Goal: Information Seeking & Learning: Find specific fact

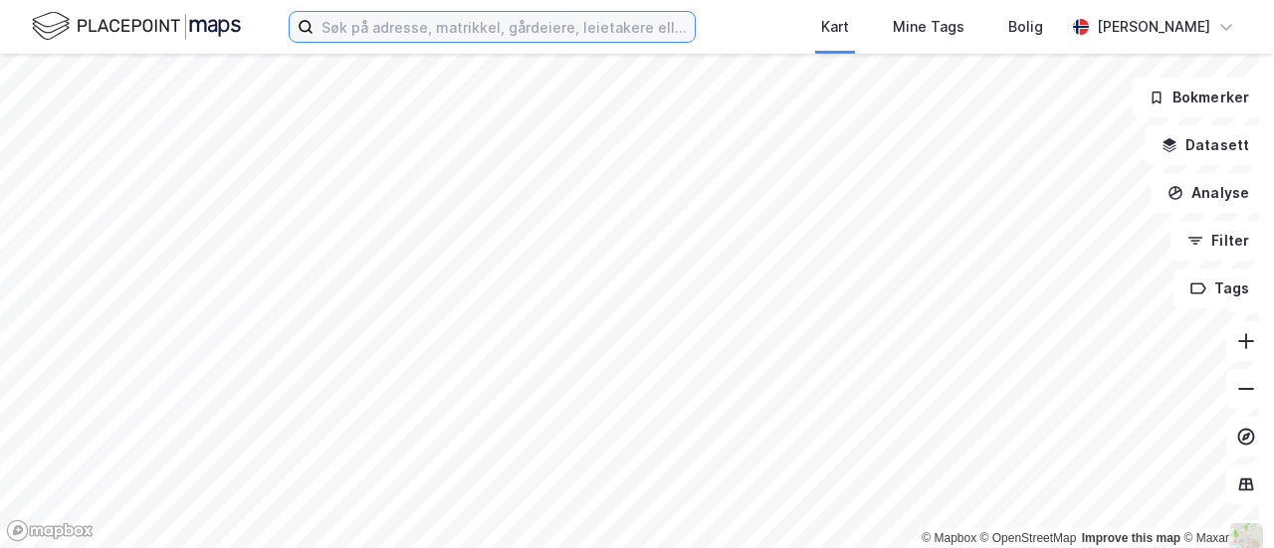
click at [470, 32] on input at bounding box center [503, 27] width 381 height 30
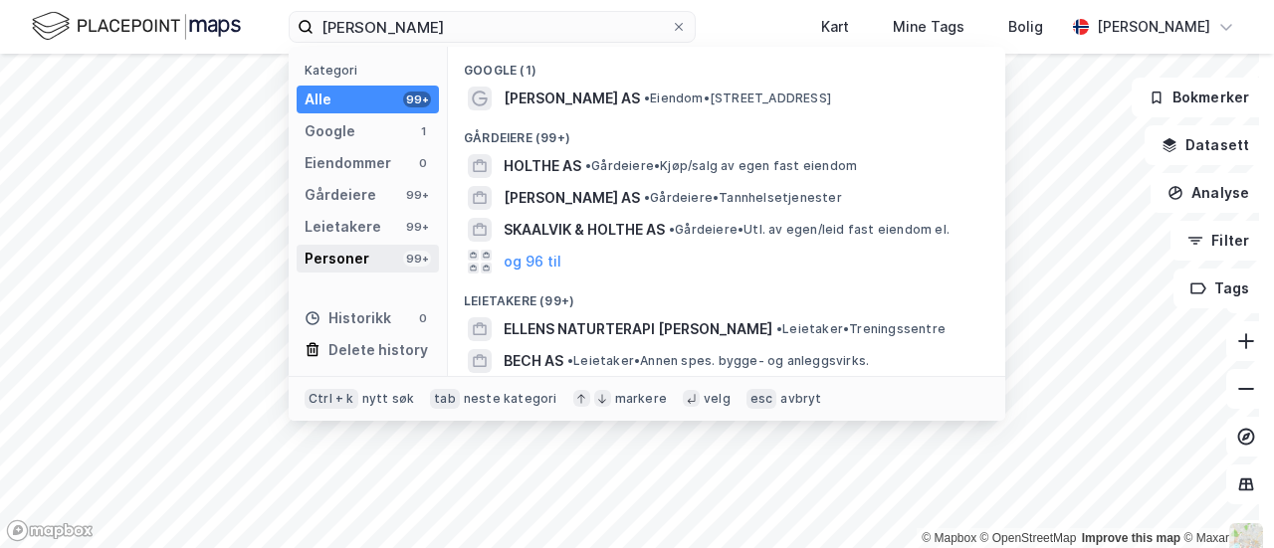
click at [356, 260] on div "Personer" at bounding box center [336, 259] width 65 height 24
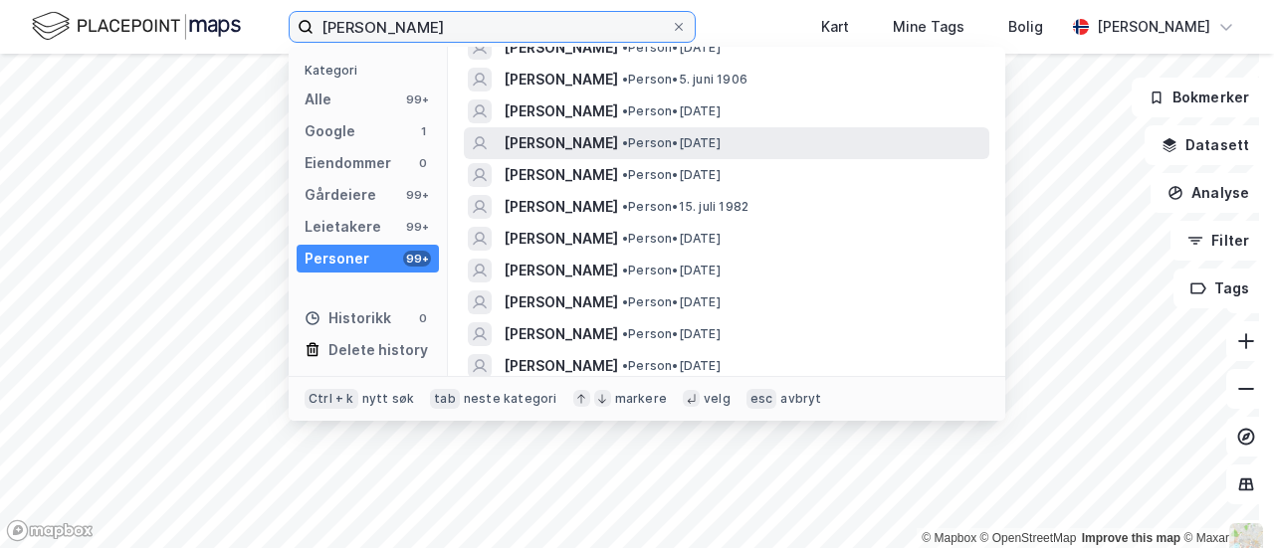
scroll to position [53, 0]
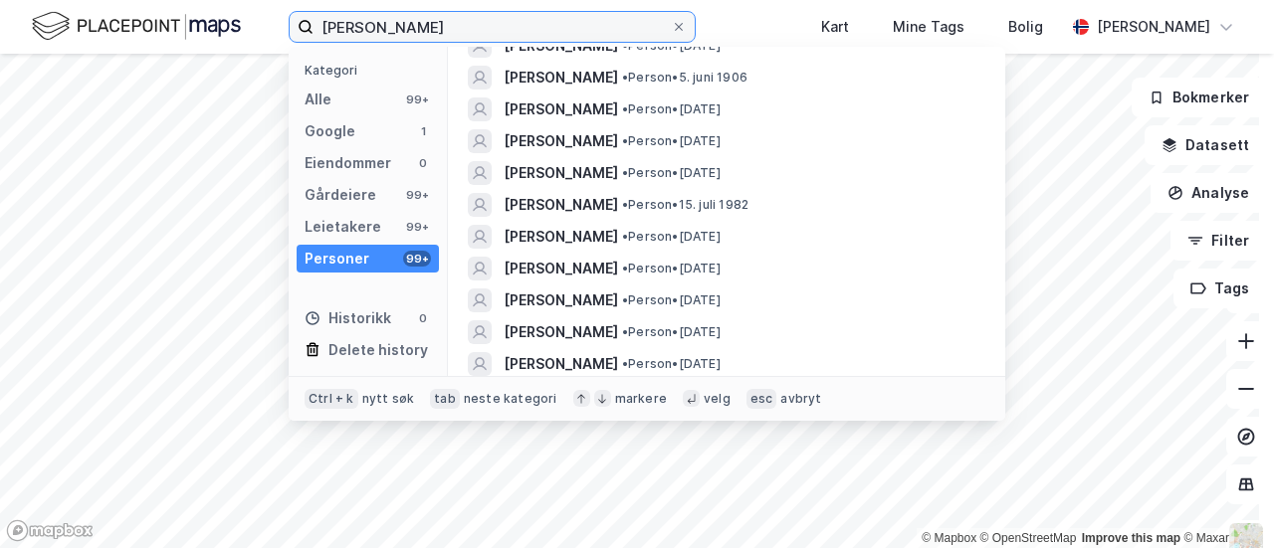
click at [368, 21] on input "[PERSON_NAME]" at bounding box center [491, 27] width 357 height 30
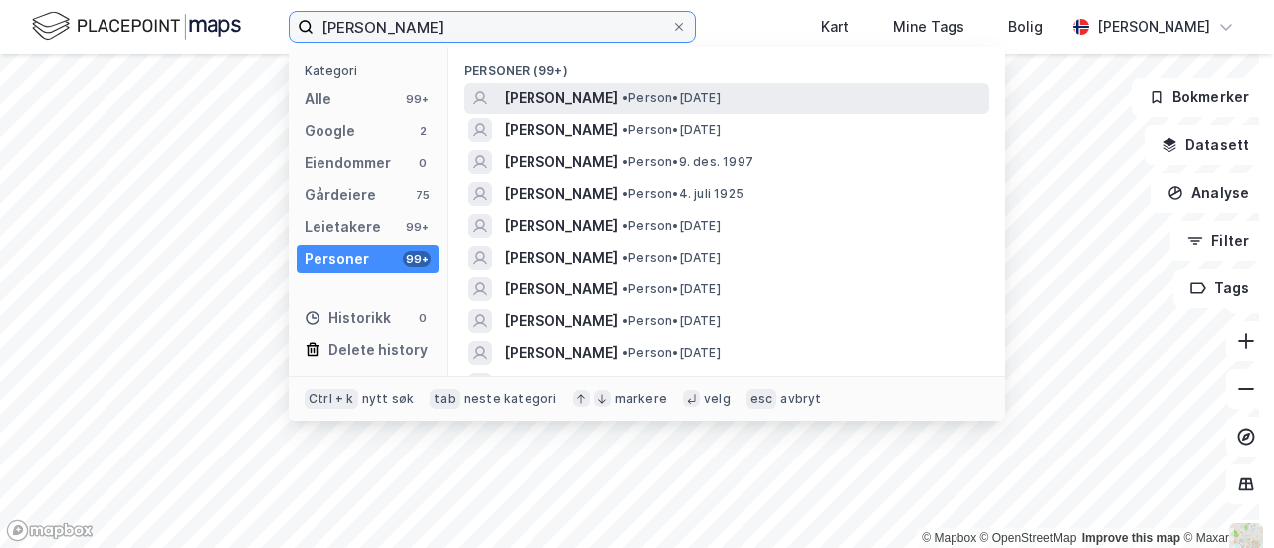
type input "[PERSON_NAME]"
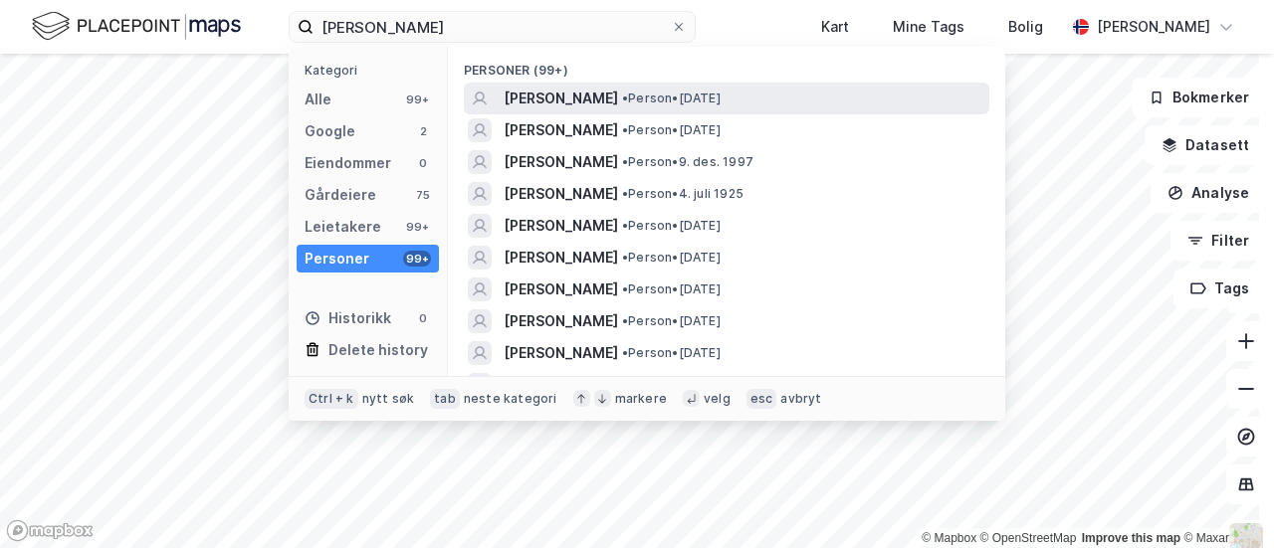
click at [588, 103] on span "[PERSON_NAME]" at bounding box center [561, 99] width 114 height 24
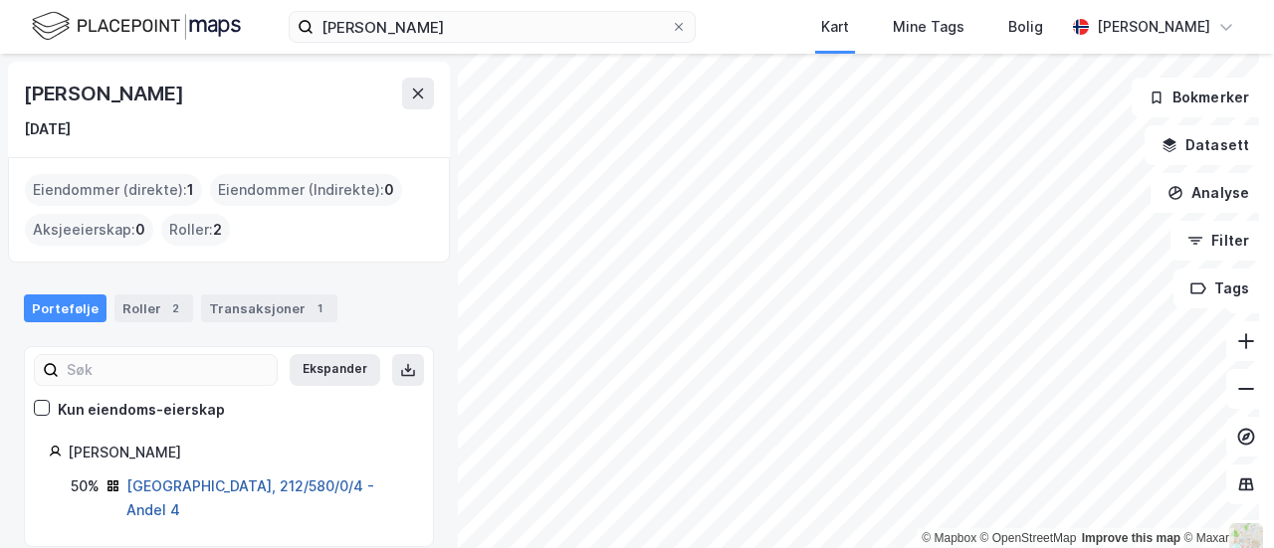
click at [227, 485] on link "[GEOGRAPHIC_DATA], 212/580/0/4 - Andel 4" at bounding box center [250, 498] width 248 height 41
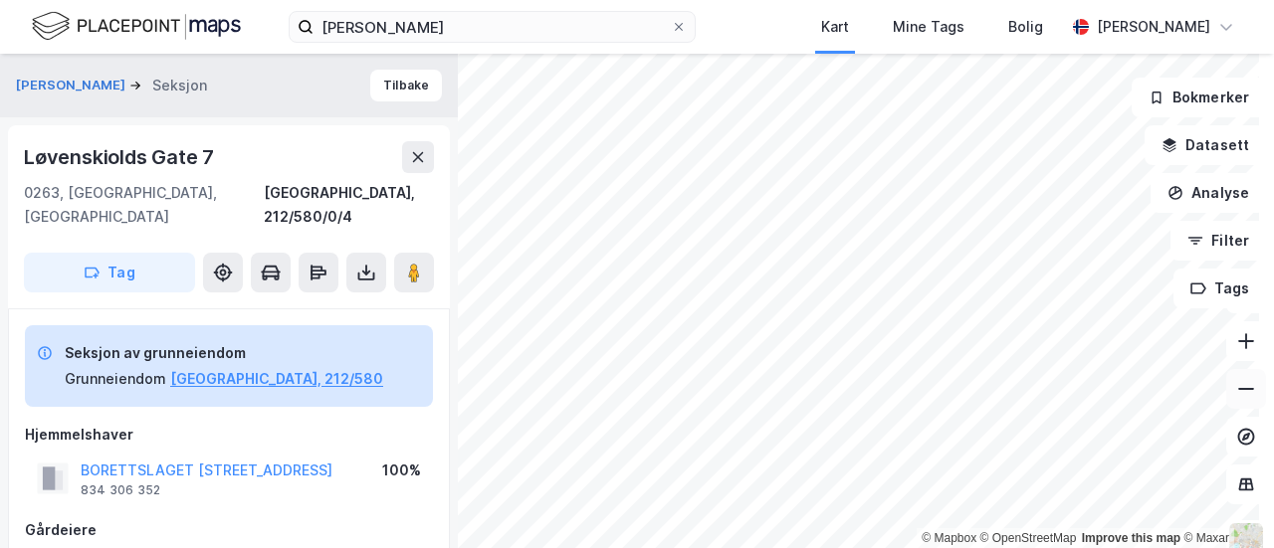
click at [1236, 398] on icon at bounding box center [1246, 389] width 20 height 20
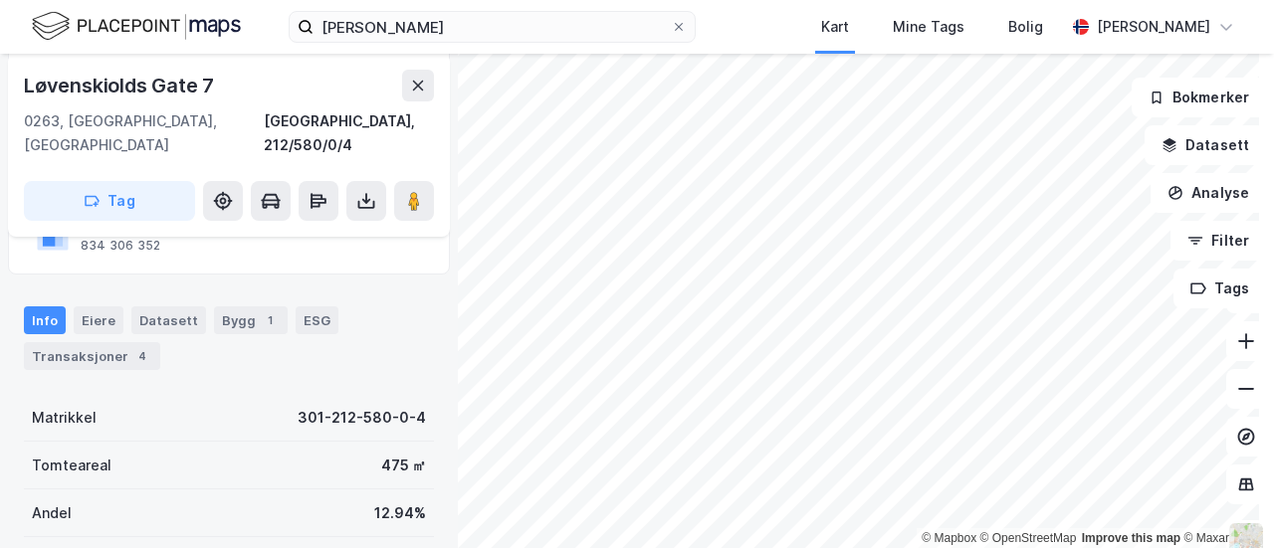
scroll to position [343, 0]
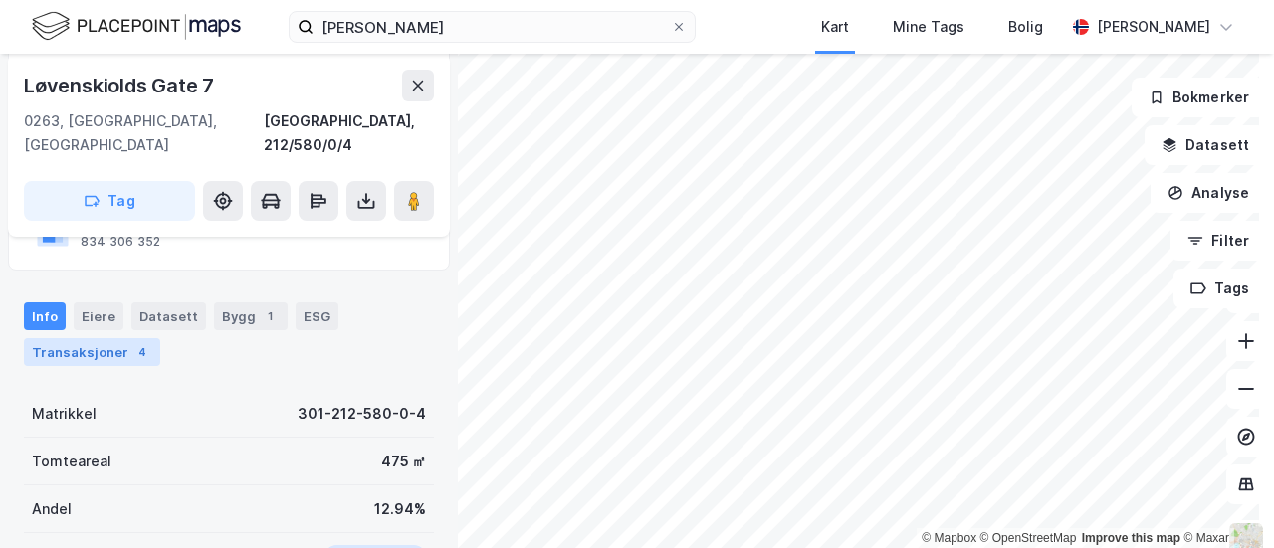
click at [93, 338] on div "Transaksjoner 4" at bounding box center [92, 352] width 136 height 28
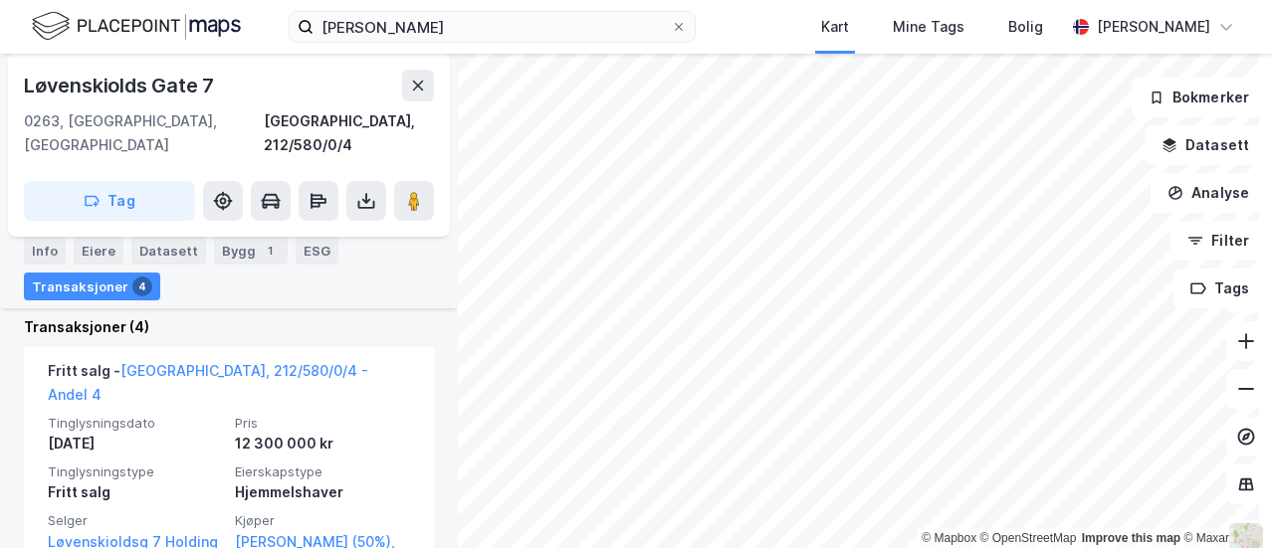
scroll to position [753, 0]
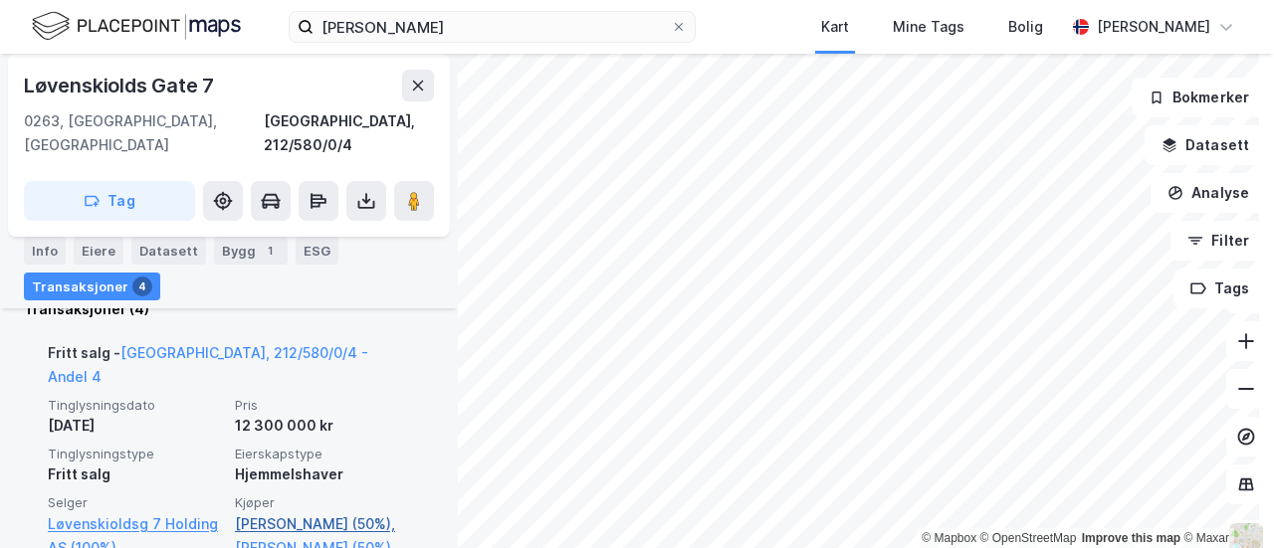
click at [243, 512] on link "[PERSON_NAME] (50%)," at bounding box center [322, 524] width 175 height 24
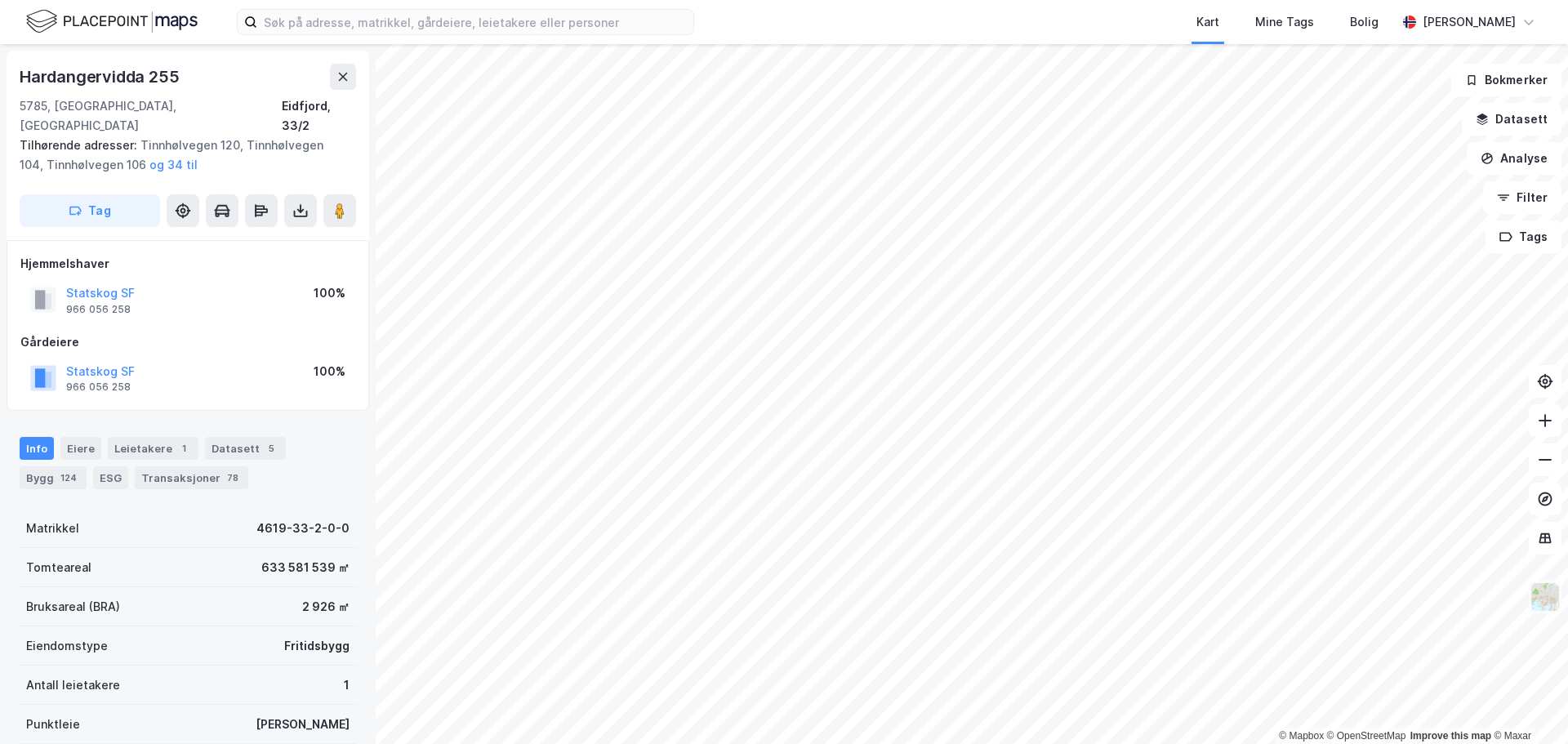
click at [1552, 600] on img at bounding box center [1545, 596] width 31 height 31
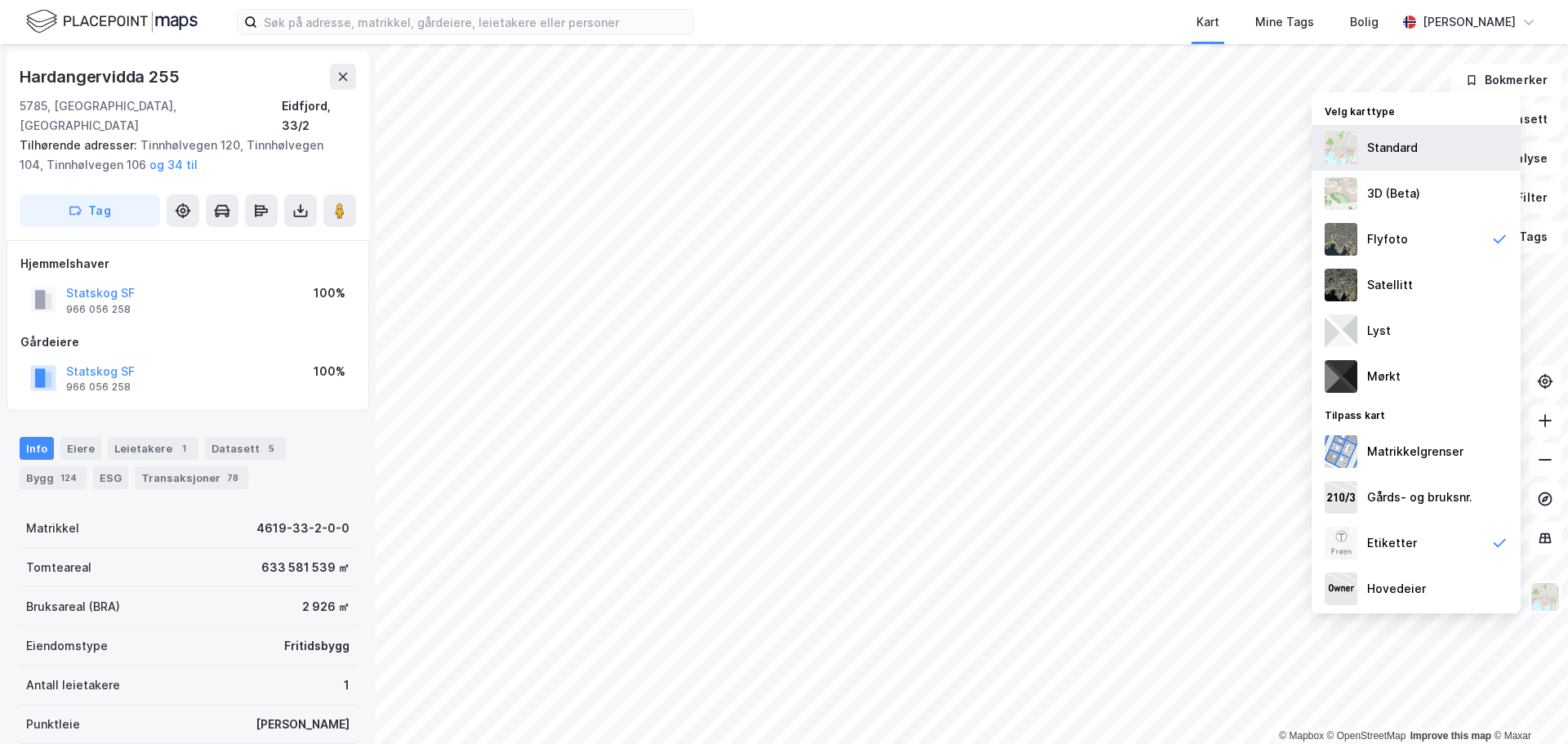
click at [1349, 161] on img at bounding box center [1341, 148] width 33 height 33
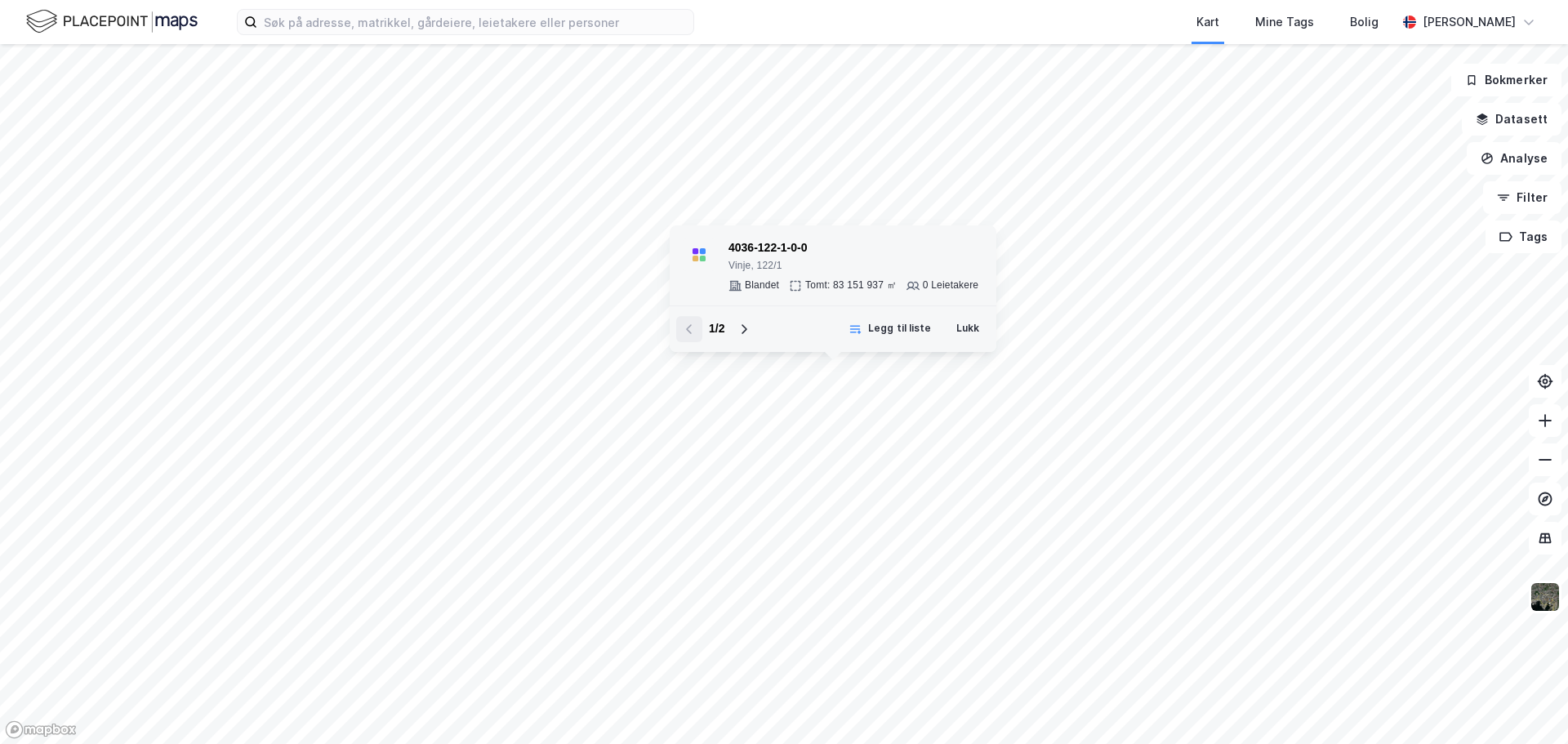
click at [851, 278] on div "4036-122-1-0-0 Vinje, 122/1 Blandet Tomt: 83 151 937 ㎡ 0 Leietakere" at bounding box center [853, 266] width 249 height 54
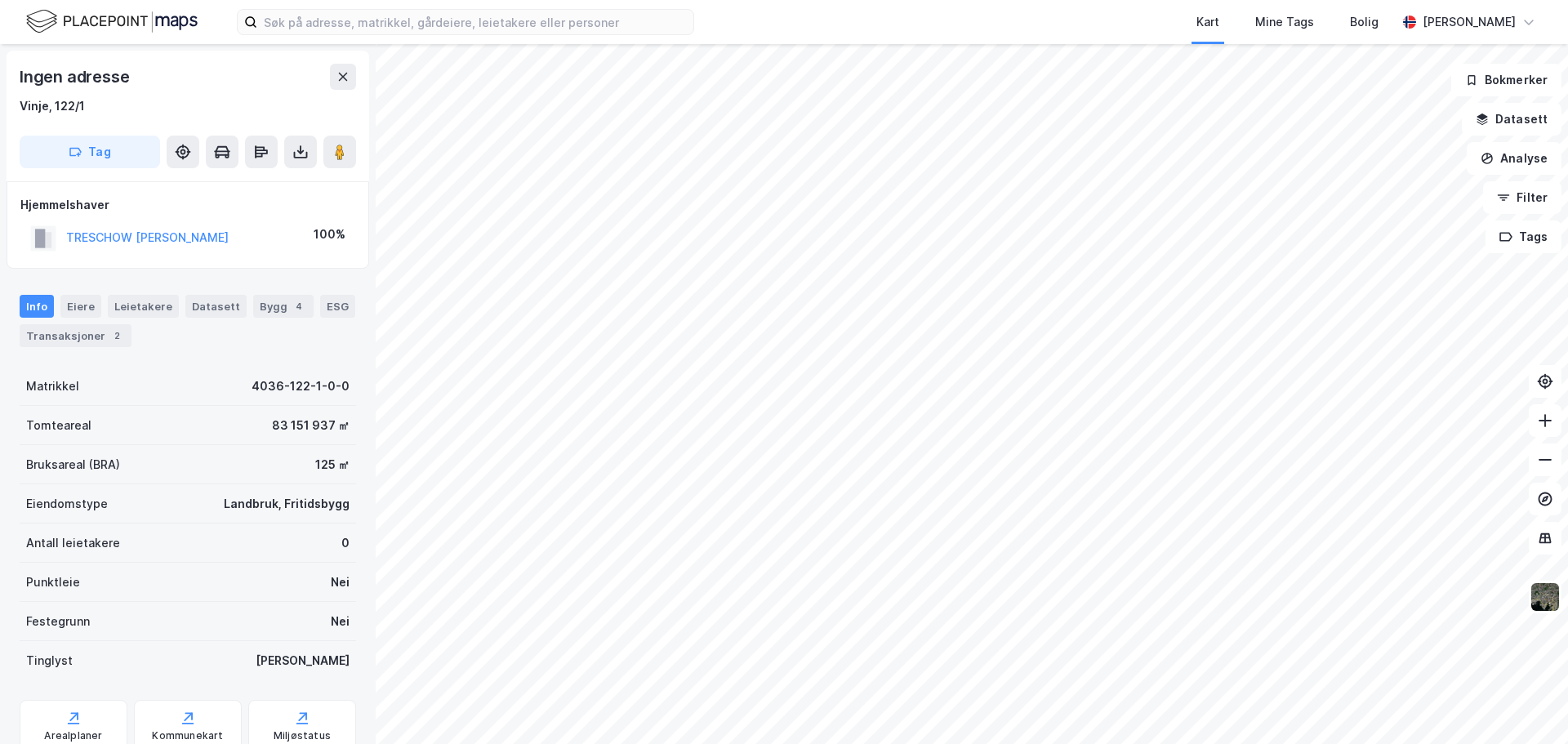
click at [88, 349] on div "Info Eiere Leietakere Datasett Bygg 4 ESG Transaksjoner 2" at bounding box center [188, 314] width 376 height 79
click at [89, 345] on div "Transaksjoner 2" at bounding box center [75, 335] width 112 height 23
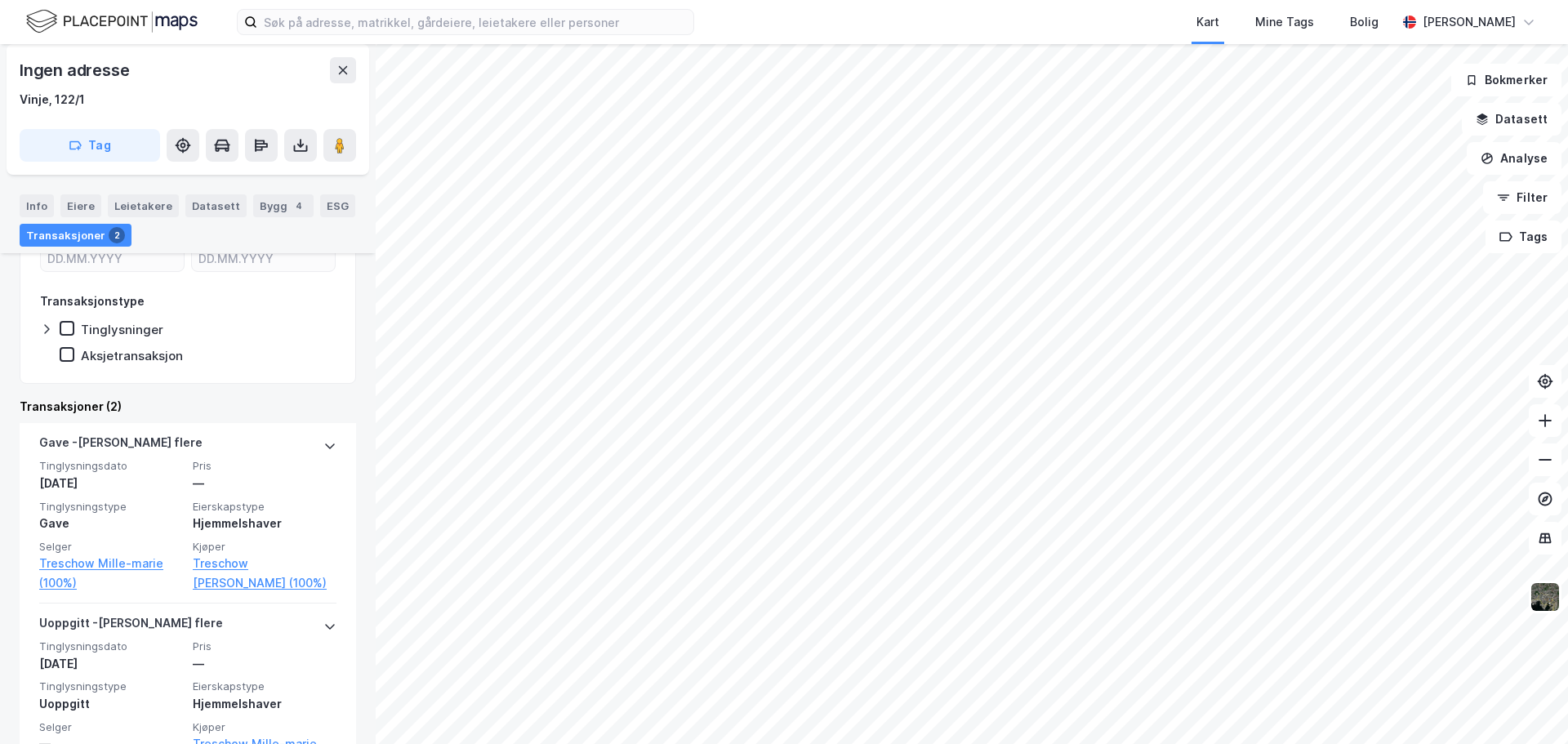
scroll to position [288, 0]
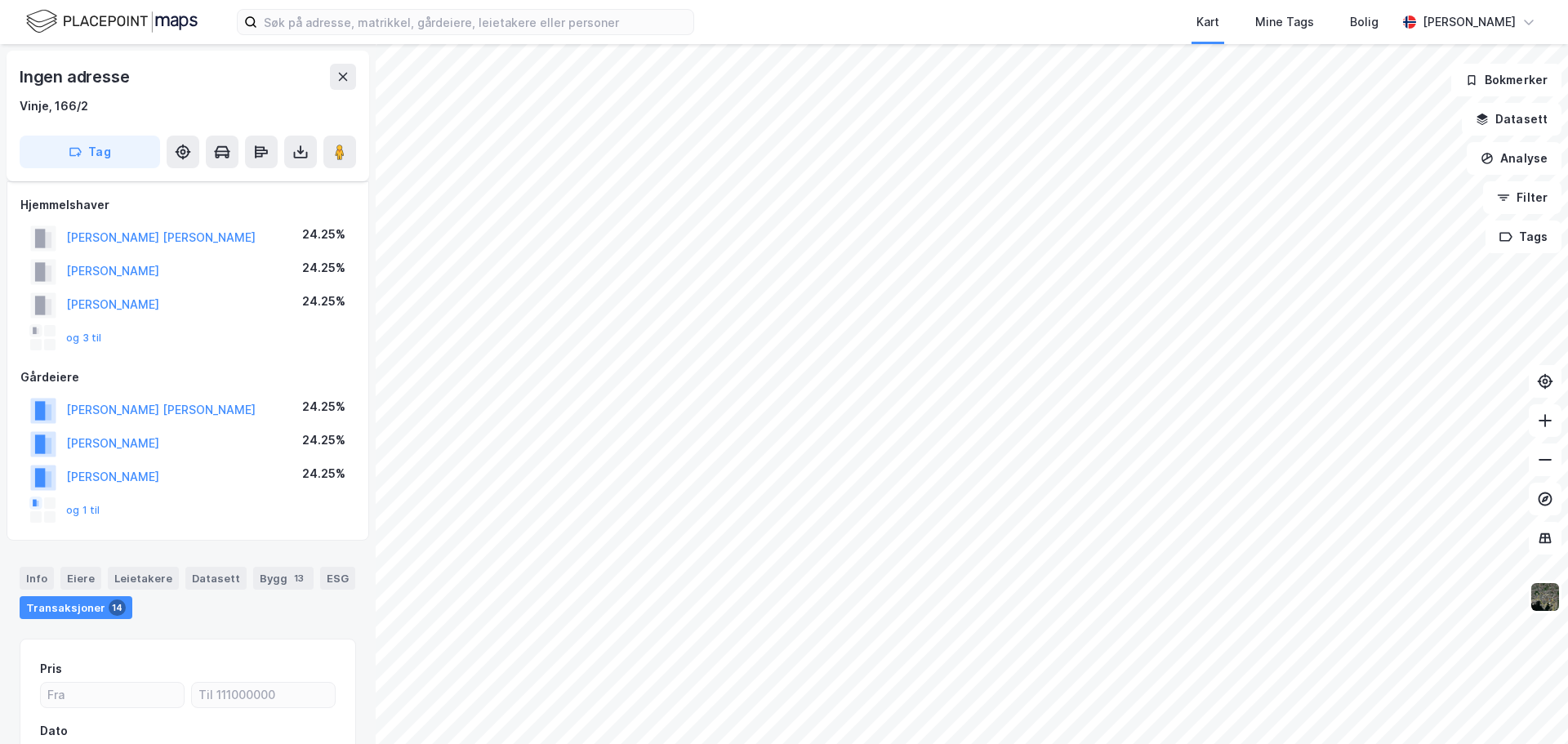
scroll to position [200, 0]
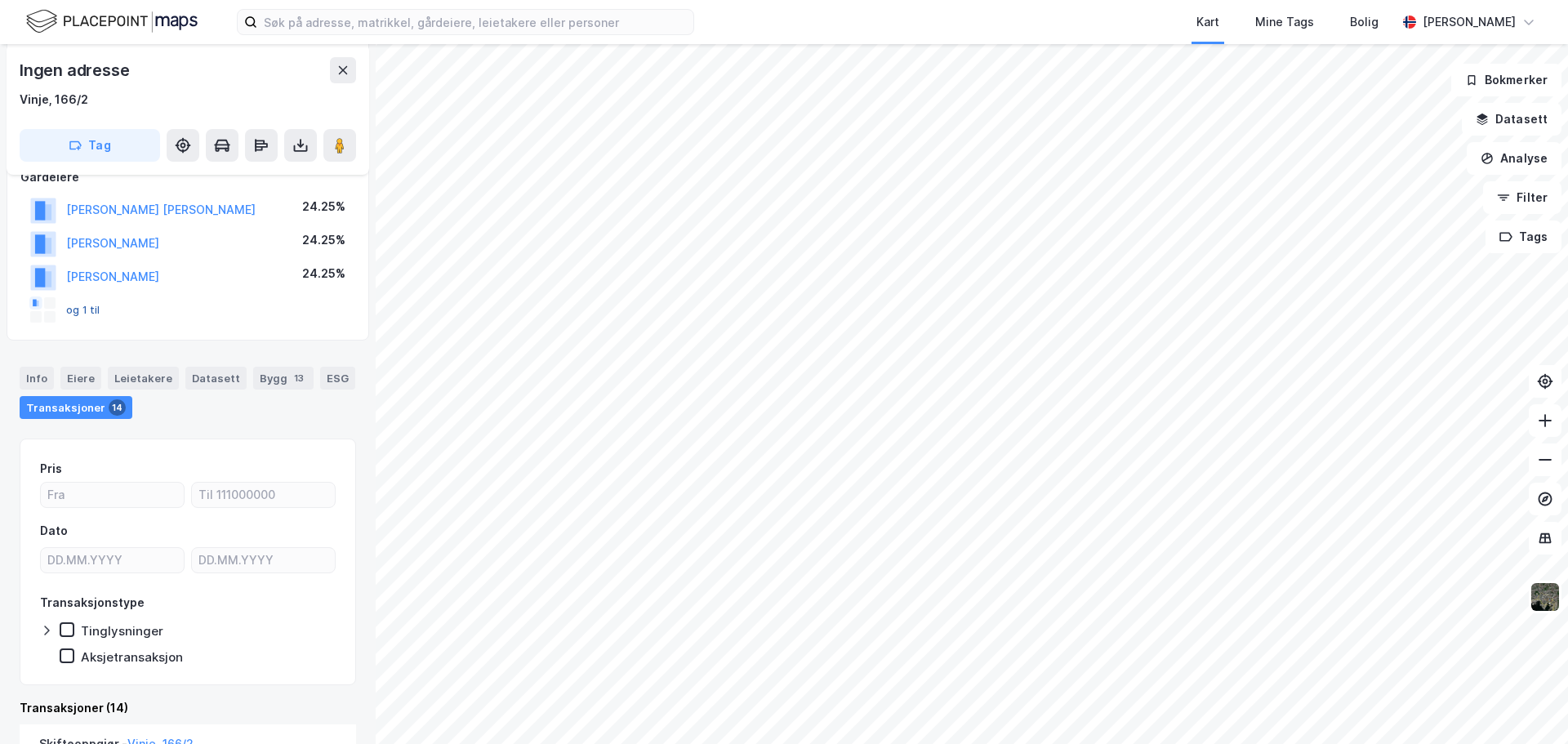
click at [0, 0] on button "og 1 til" at bounding box center [0, 0] width 0 height 0
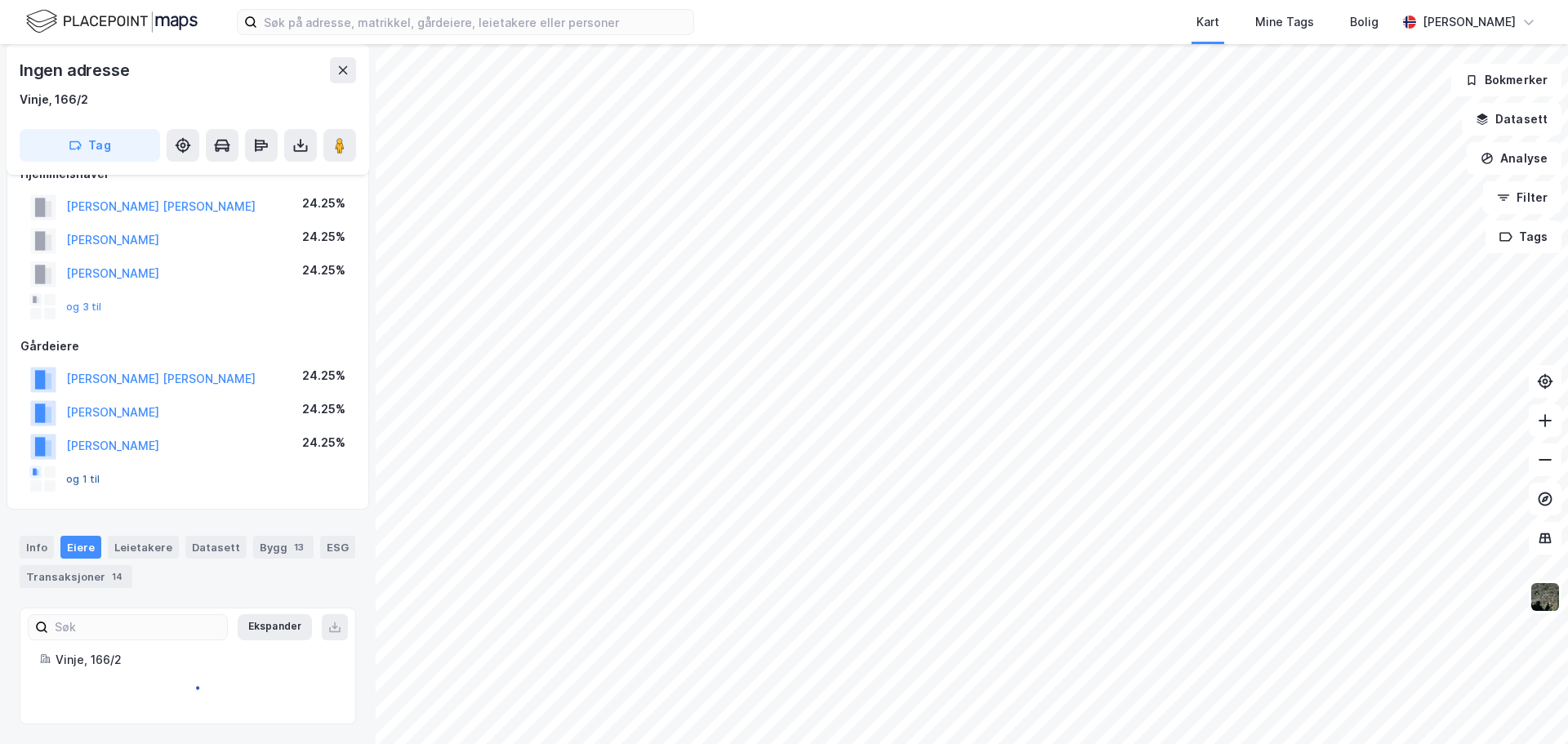
scroll to position [200, 0]
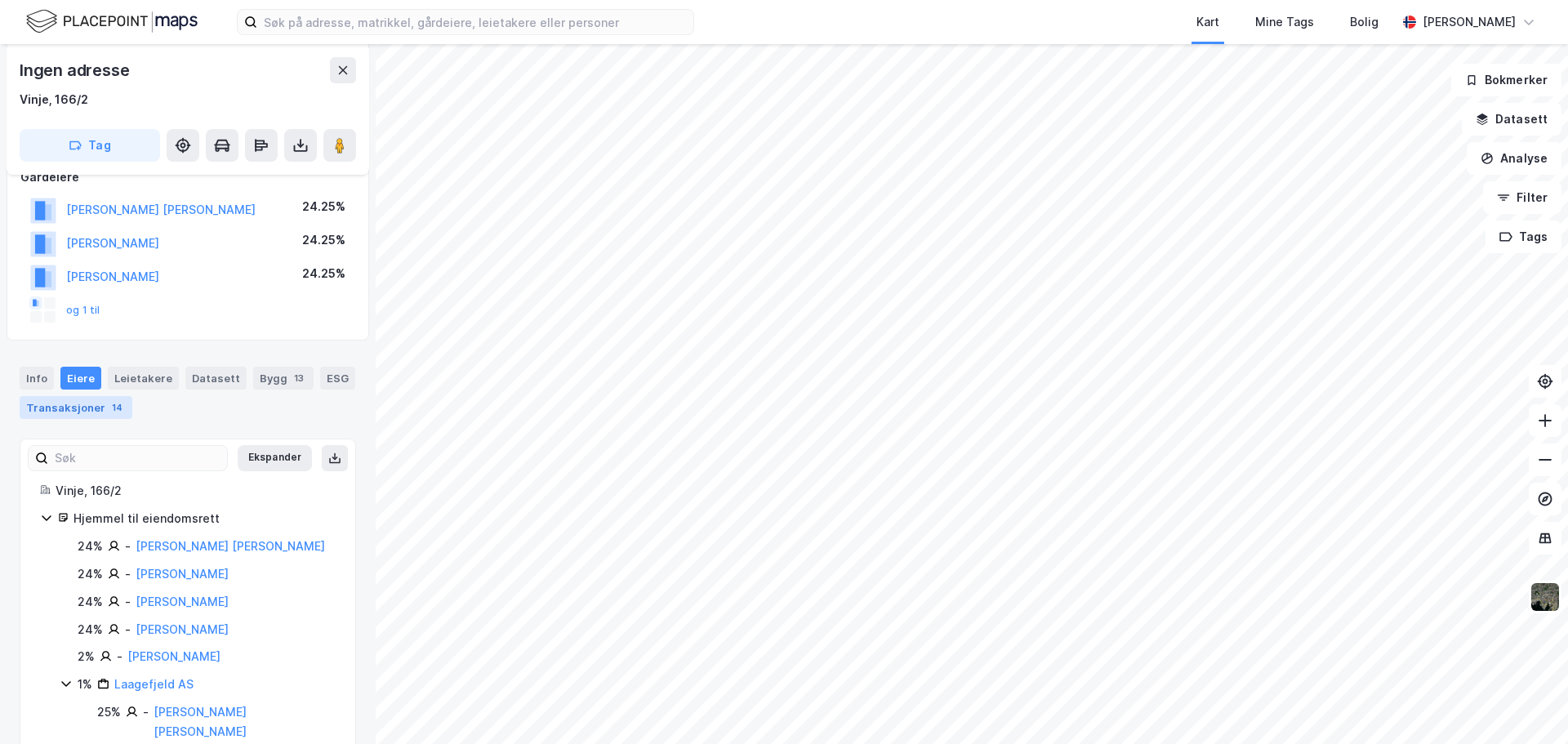
click at [115, 407] on div "14" at bounding box center [117, 408] width 17 height 16
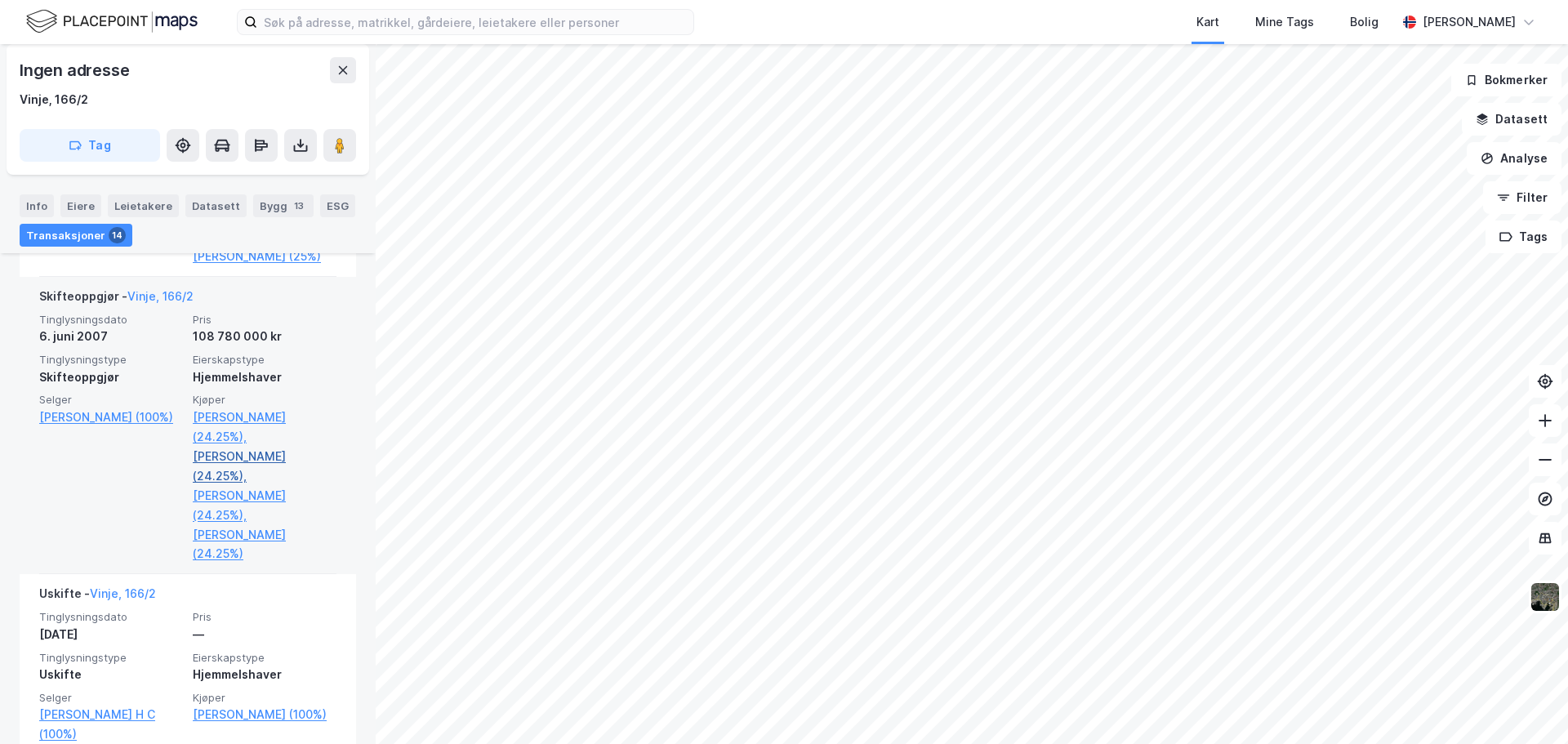
scroll to position [1261, 0]
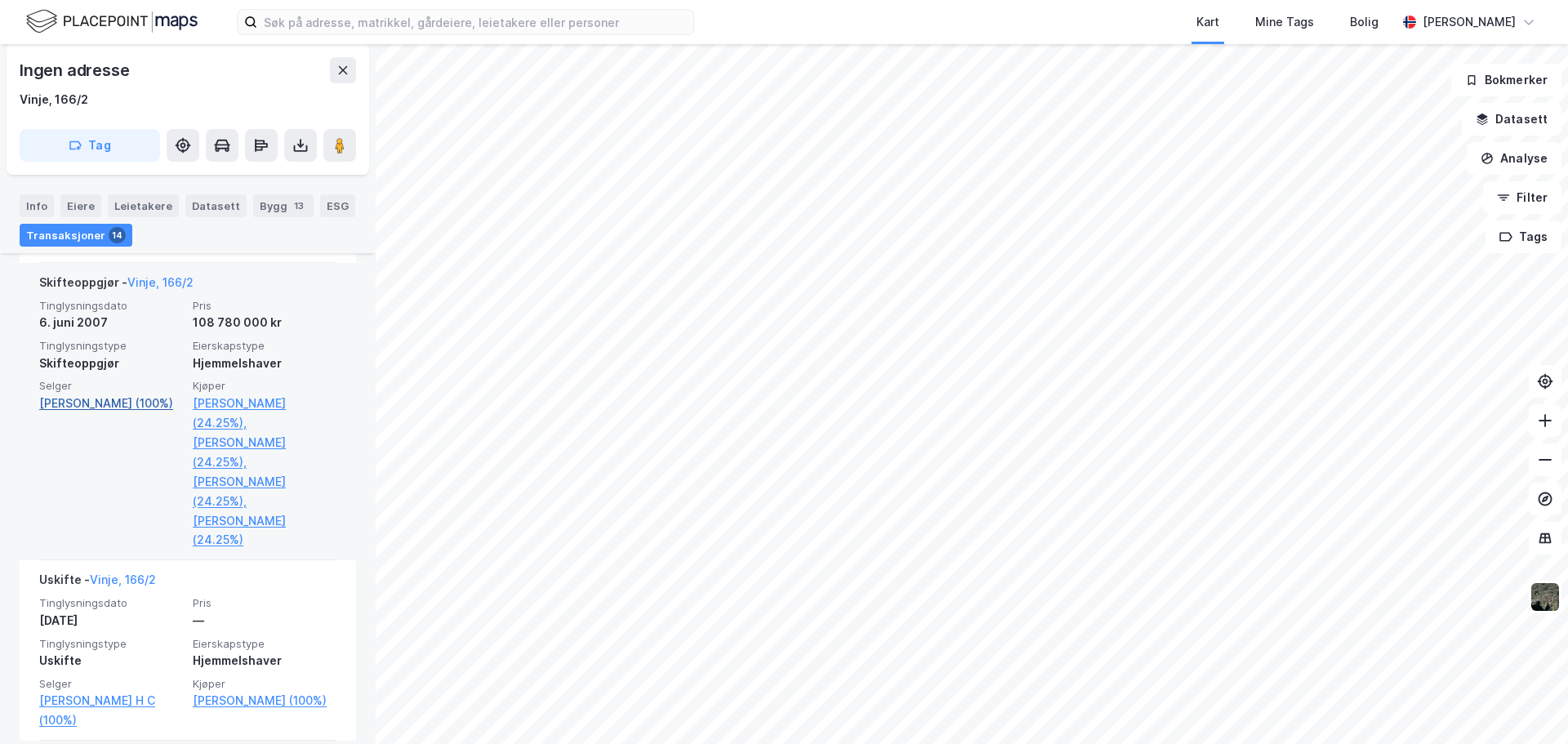
click at [104, 413] on link "Hermansen Yuhong Jin (100%)" at bounding box center [111, 404] width 144 height 20
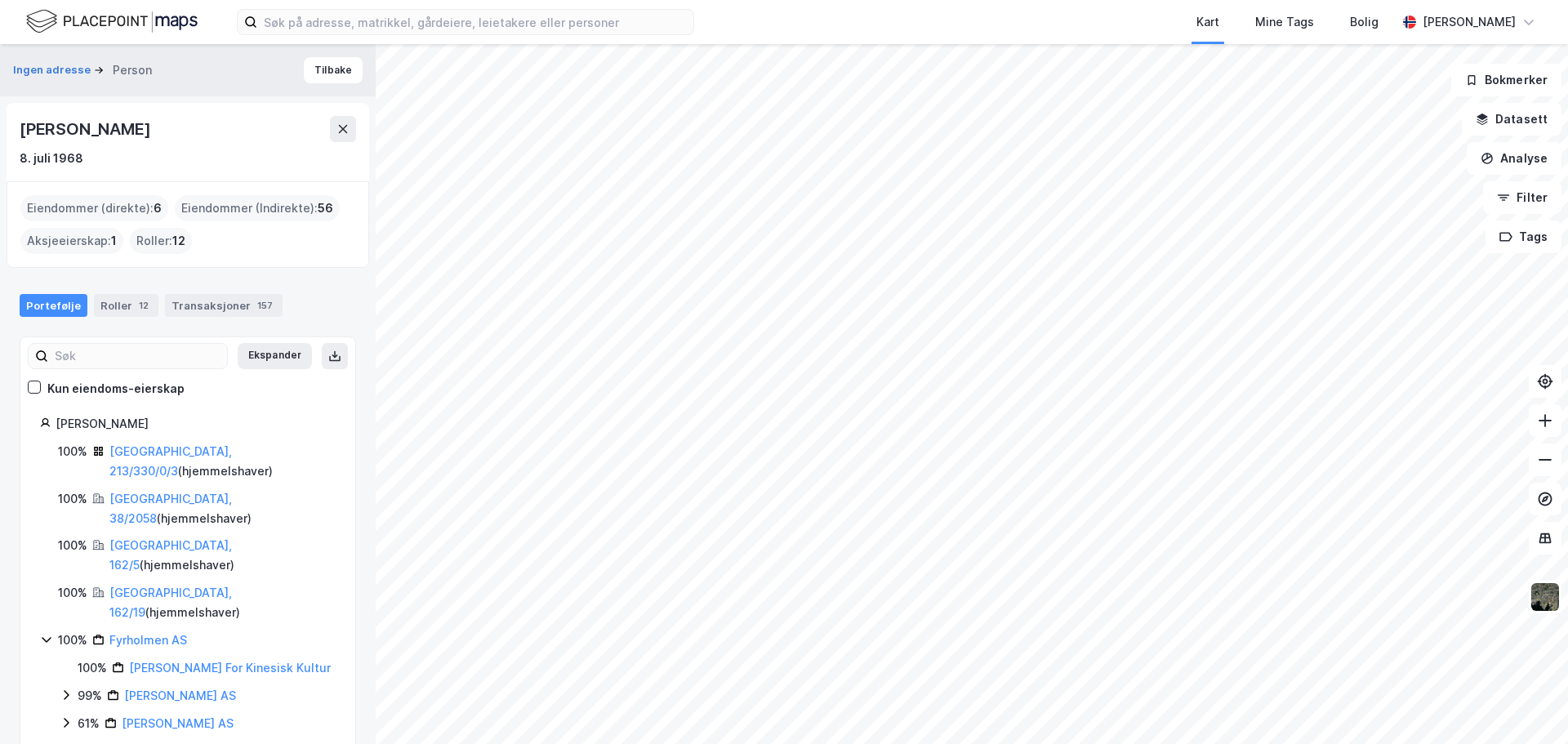
drag, startPoint x: 184, startPoint y: 427, endPoint x: 58, endPoint y: 429, distance: 126.0
click at [58, 429] on div "Hermansen Yuhong Jin" at bounding box center [195, 423] width 280 height 20
copy div "Hermansen Yuhong Jin"
click at [323, 76] on button "Tilbake" at bounding box center [333, 71] width 59 height 26
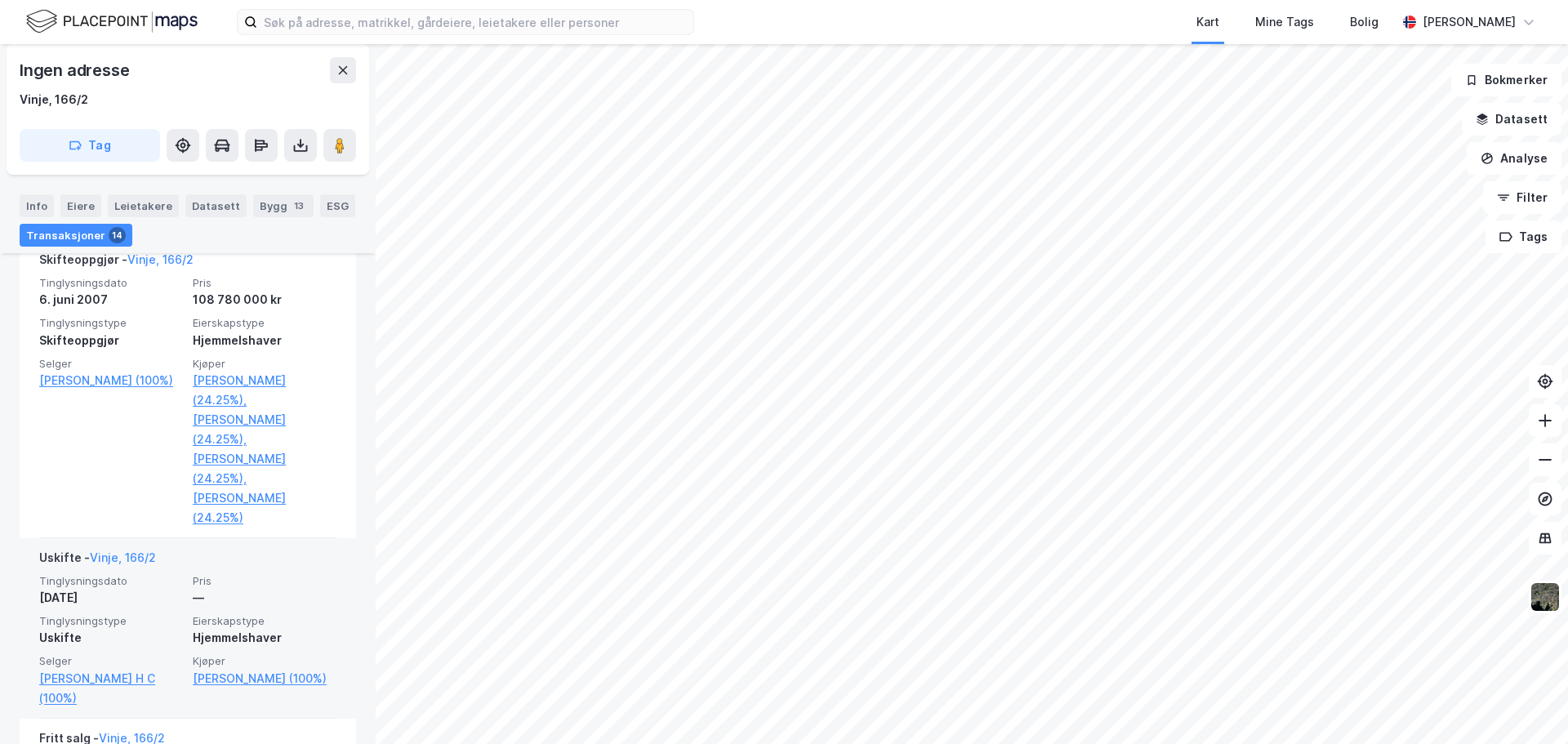
scroll to position [1261, 0]
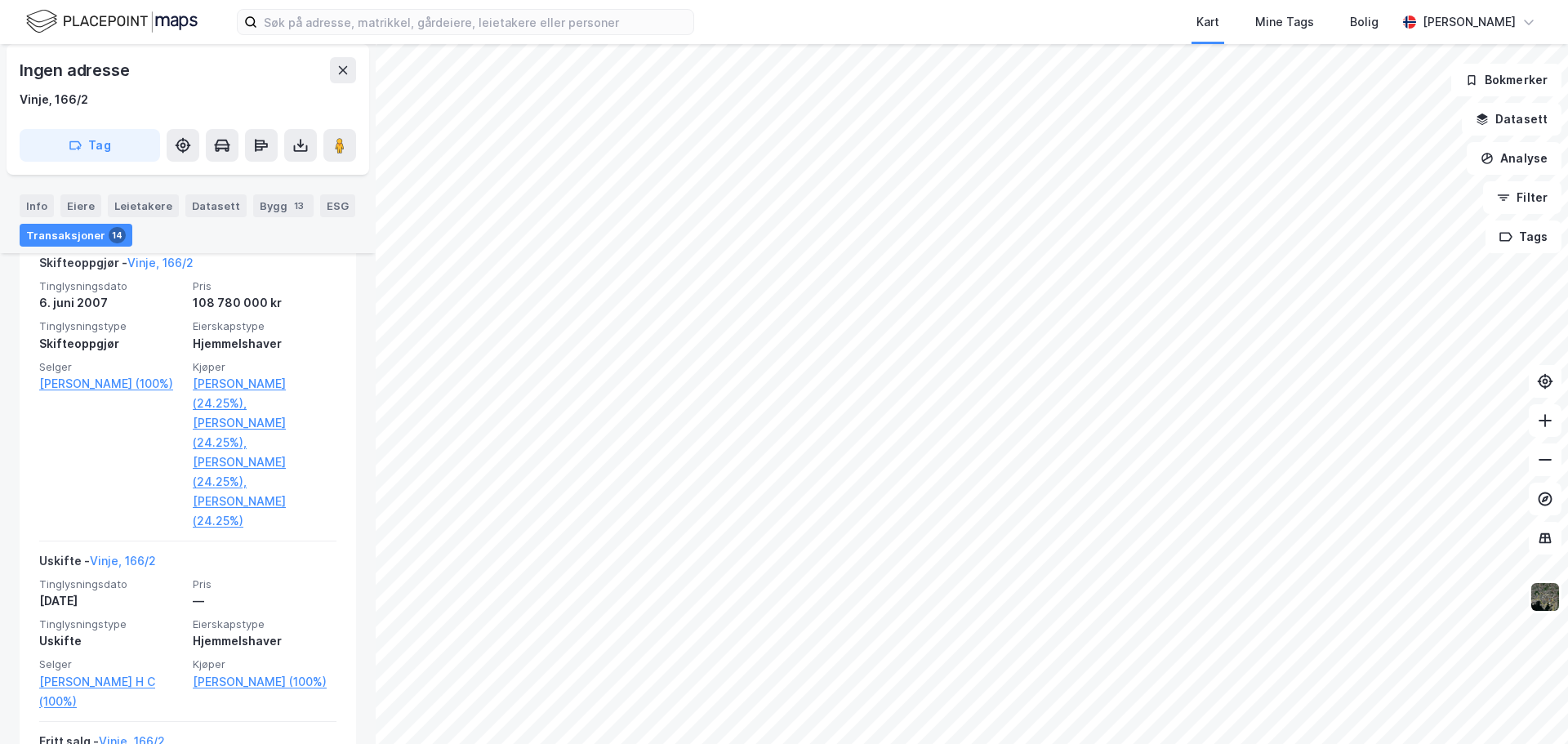
scroll to position [12, 0]
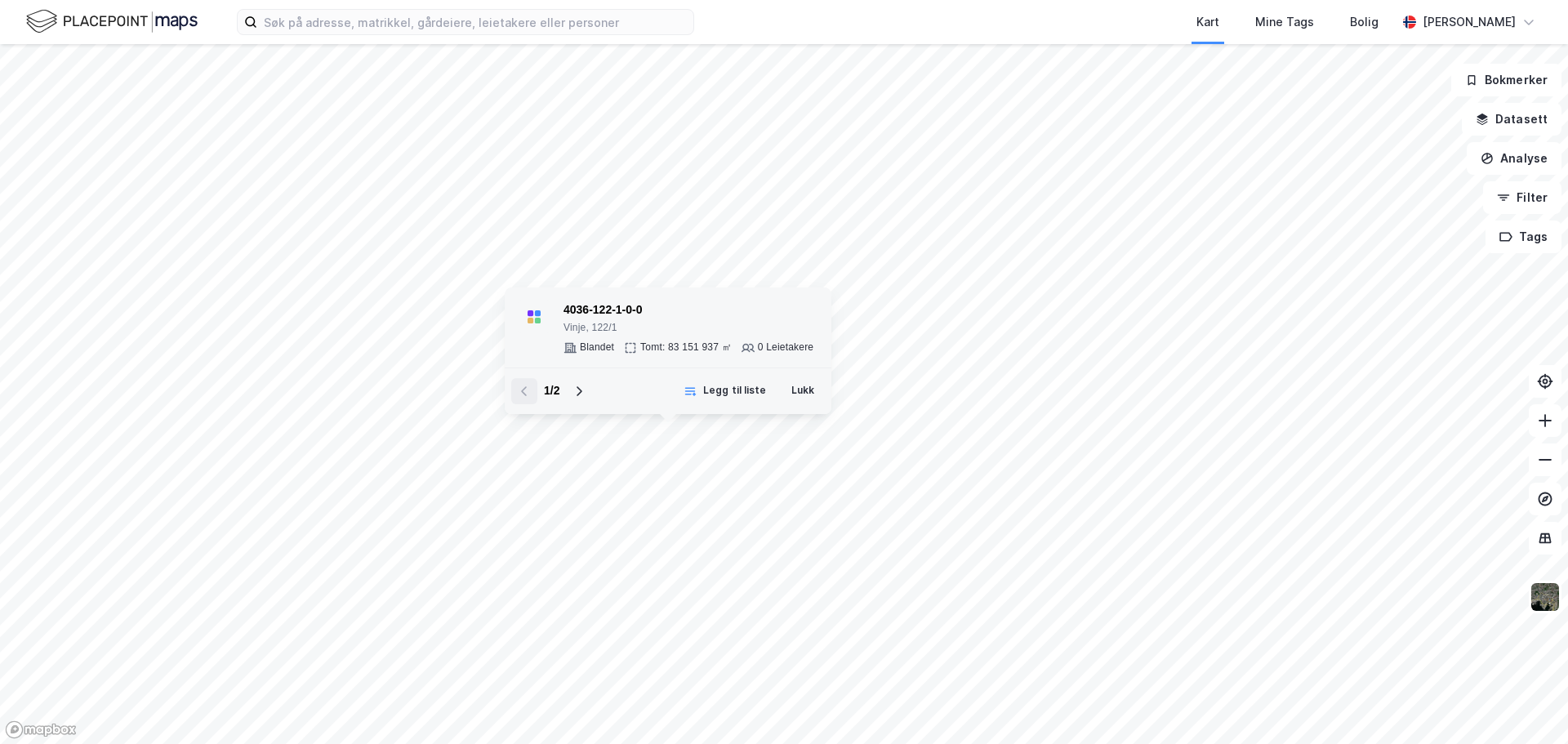
click at [674, 335] on div "4036-122-1-0-0 Vinje, 122/1 Blandet Tomt: 83 151 937 ㎡ 0 Leietakere" at bounding box center [688, 327] width 249 height 54
